Goal: Navigation & Orientation: Go to known website

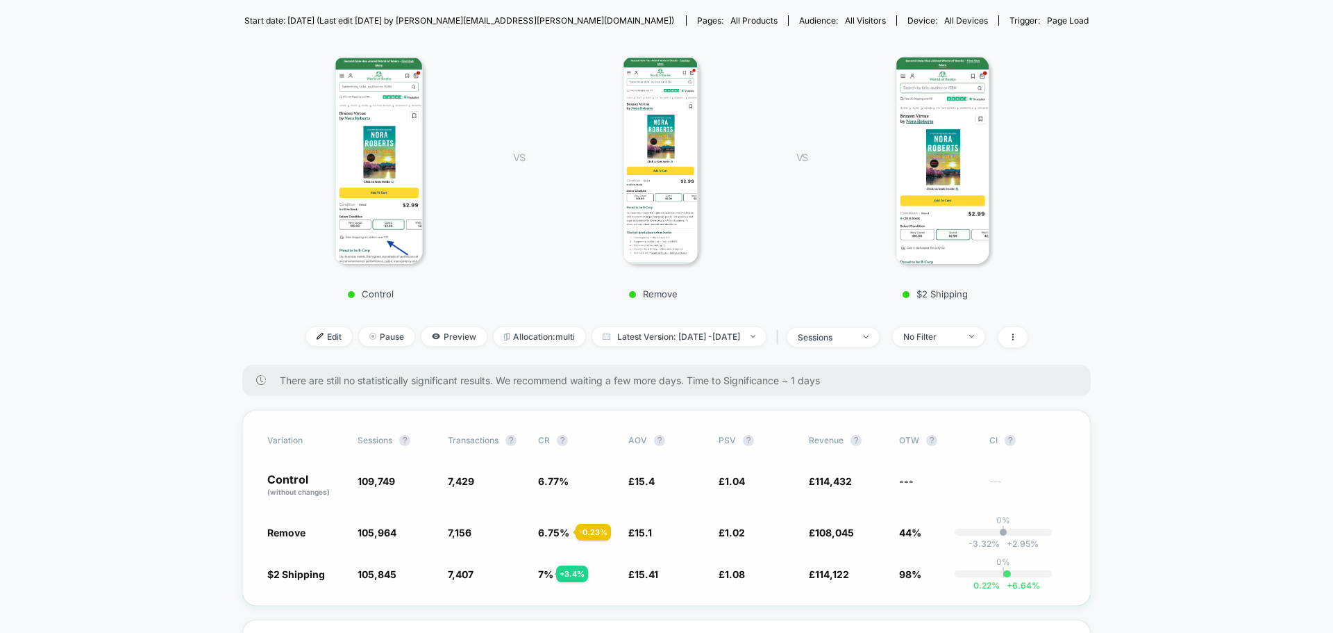
scroll to position [139, 0]
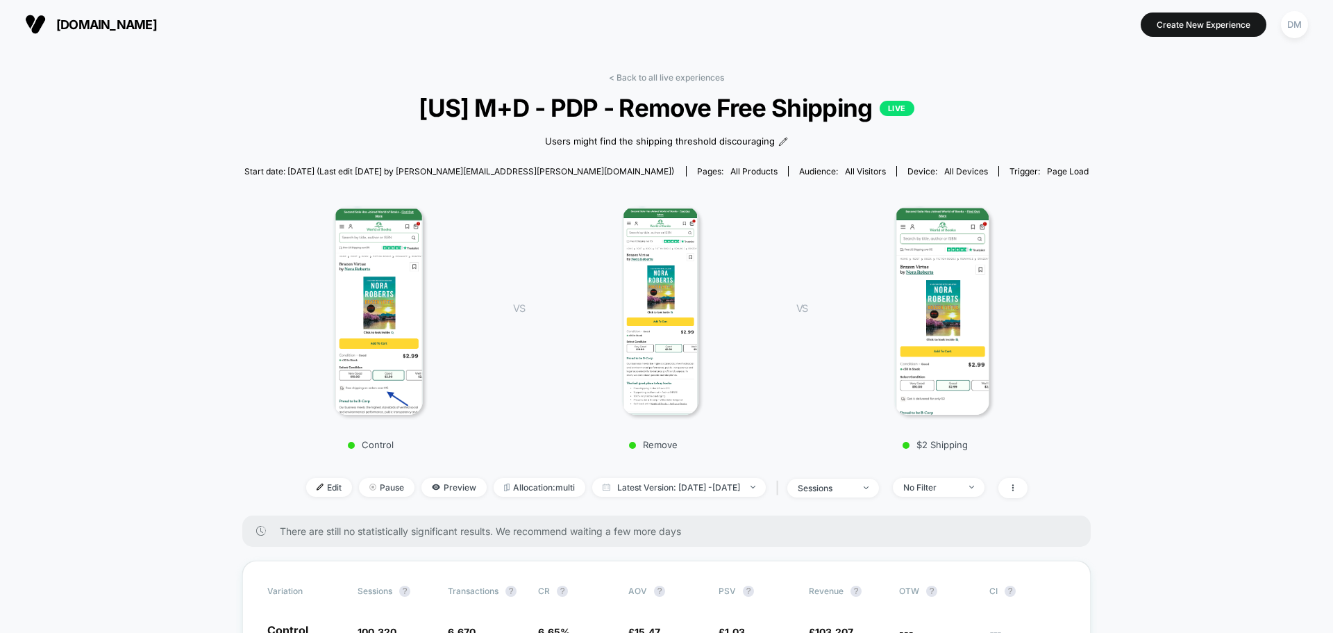
click at [153, 18] on span "[DOMAIN_NAME]" at bounding box center [106, 24] width 101 height 15
